Goal: Task Accomplishment & Management: Manage account settings

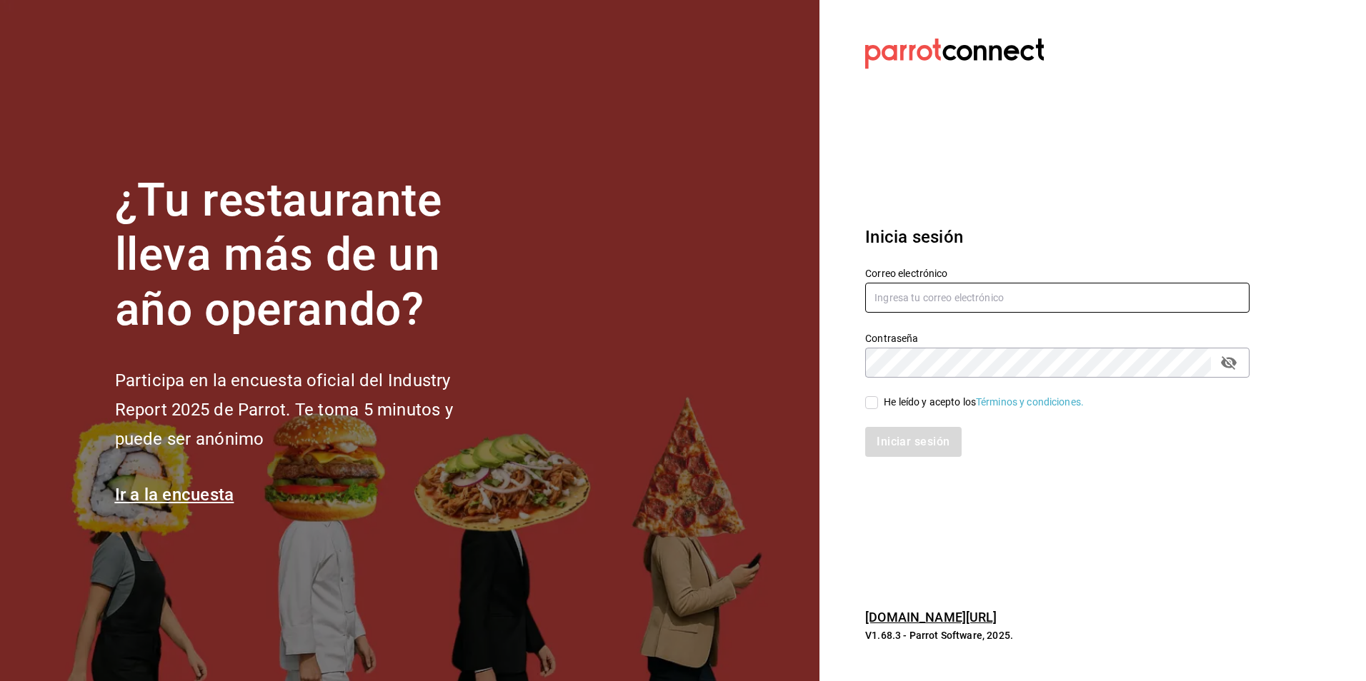
click at [951, 298] on input "text" at bounding box center [1057, 298] width 384 height 30
click at [924, 298] on input "text" at bounding box center [1057, 298] width 384 height 30
type input "[EMAIL_ADDRESS][DOMAIN_NAME]"
click at [1233, 365] on icon "Campo de contraseña" at bounding box center [1228, 362] width 17 height 17
click at [856, 366] on div "Contraseña Contraseña" at bounding box center [1048, 346] width 401 height 63
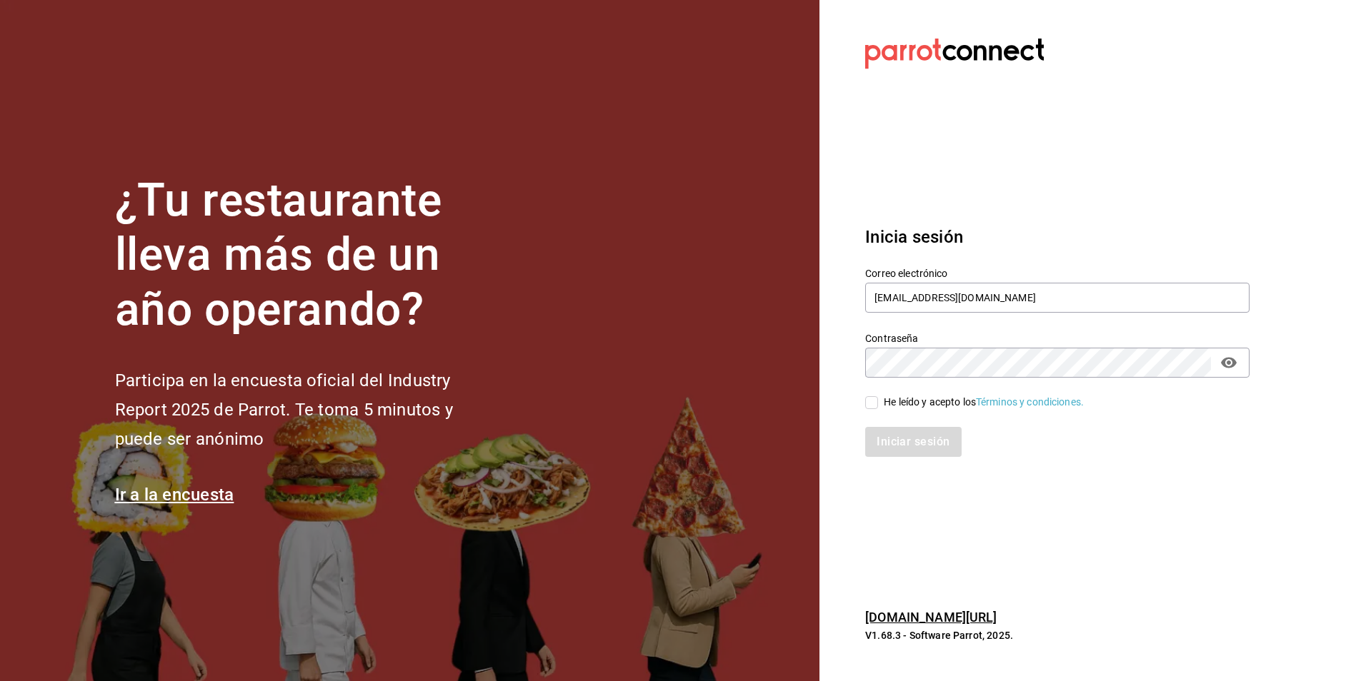
click at [876, 406] on input "He leído y acepto los Términos y condiciones." at bounding box center [871, 402] width 13 height 13
checkbox input "true"
click at [909, 446] on button "Iniciar sesión" at bounding box center [913, 442] width 97 height 30
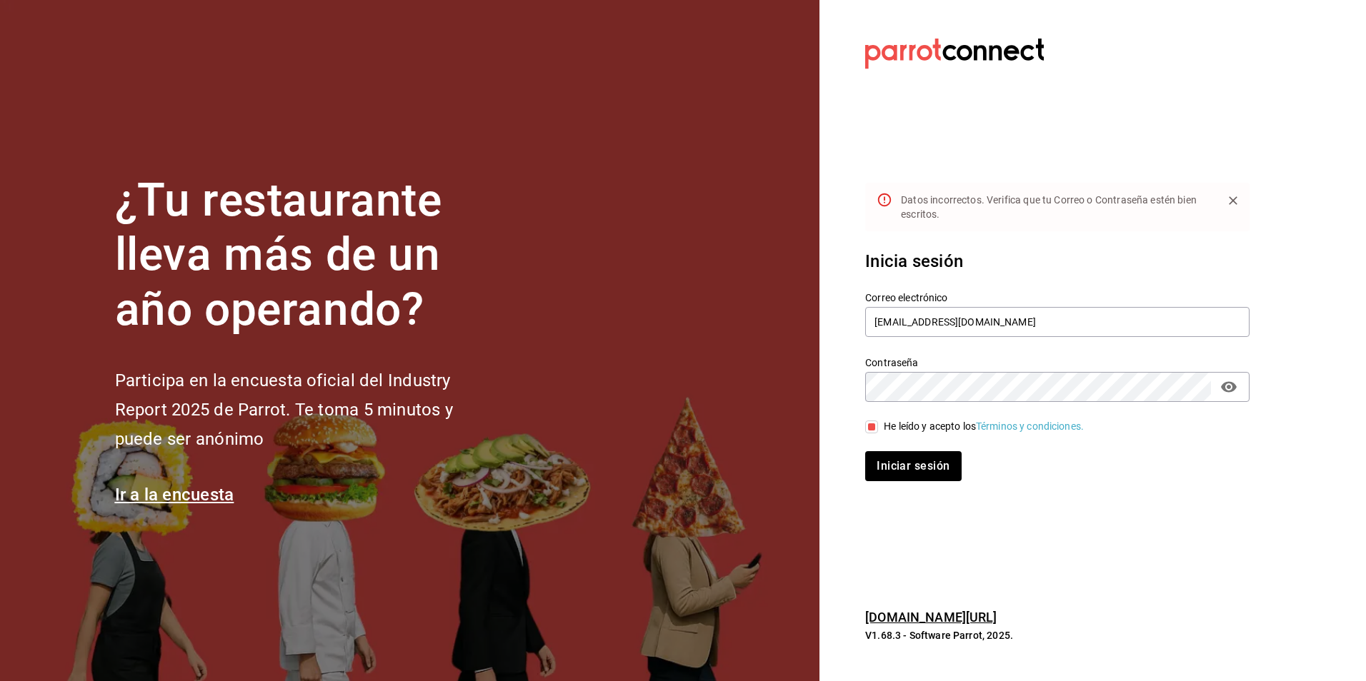
click at [831, 395] on section "Datos incorrectos. Verifica que tu Correo o Contraseña estén bien escritos. Ini…" at bounding box center [1051, 340] width 464 height 681
click at [923, 470] on button "Iniciar sesión" at bounding box center [913, 466] width 97 height 30
click at [846, 388] on section "Datos incorrectos. Verifica que tu Correo o Contraseña estén bien escritos. Ini…" at bounding box center [1051, 340] width 464 height 681
click at [887, 465] on button "Iniciar sesión" at bounding box center [913, 466] width 97 height 30
